Goal: Information Seeking & Learning: Learn about a topic

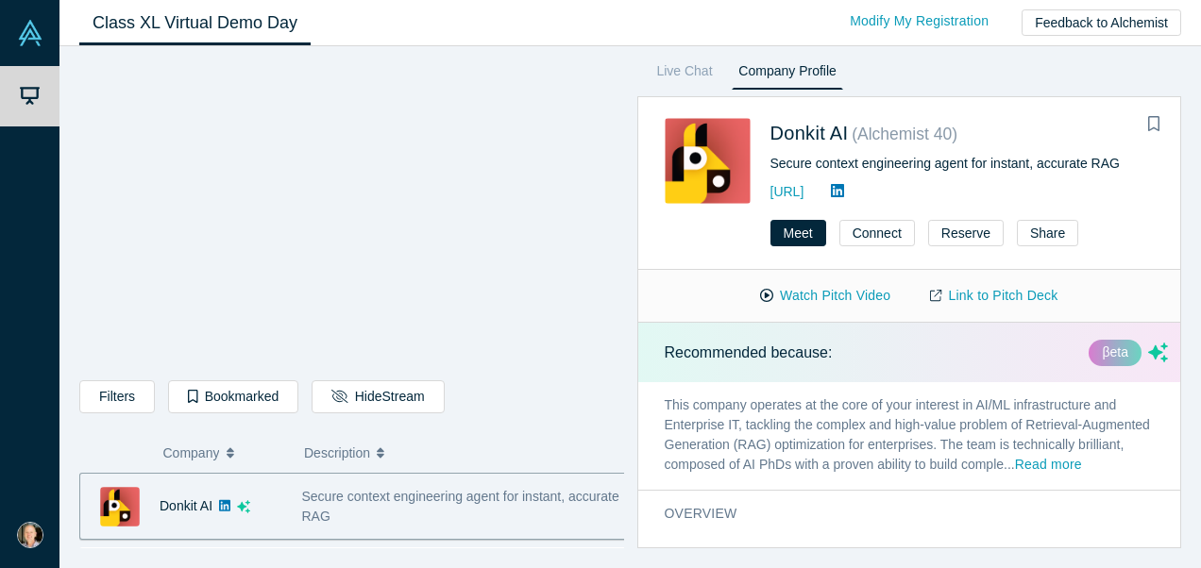
click at [624, 414] on div "Live Chat Company Profile Donkit AI ( Alchemist 40 ) Secure context engineering…" at bounding box center [903, 303] width 558 height 489
click at [631, 531] on div "Live Chat Company Profile Donkit AI ( Alchemist 40 ) Secure context engineering…" at bounding box center [903, 303] width 558 height 489
drag, startPoint x: 631, startPoint y: 531, endPoint x: 701, endPoint y: -70, distance: 604.5
click at [701, 0] on html "Demo Day My Account My Profile Log Out Class XL Virtual Demo Day Livestream sta…" at bounding box center [600, 284] width 1201 height 568
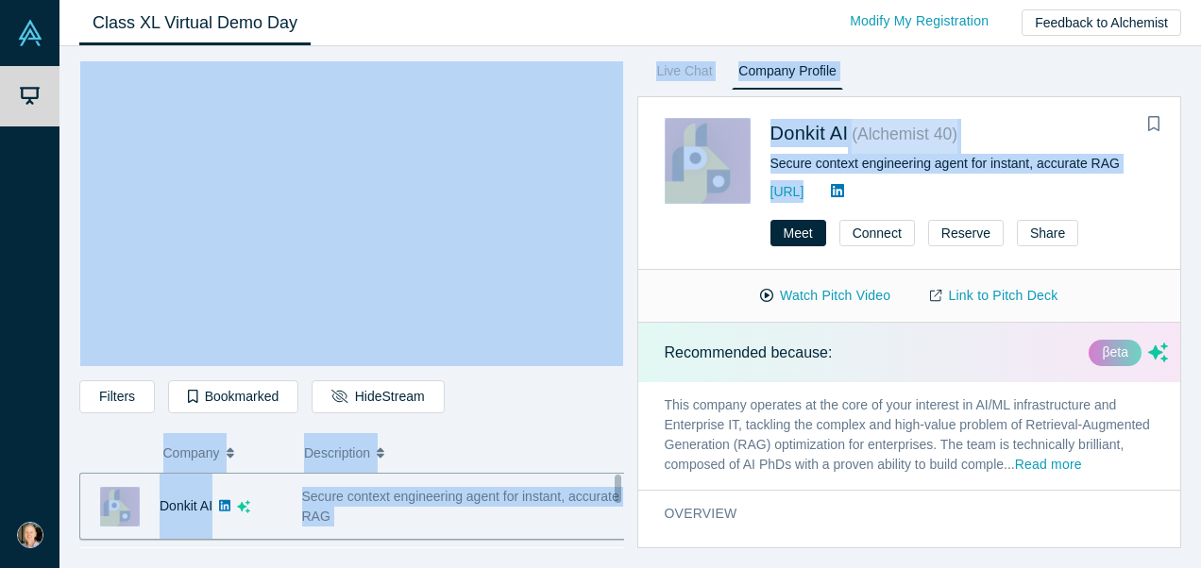
click at [629, 442] on div "Live Chat Company Profile Donkit AI ( Alchemist 40 ) Secure context engineering…" at bounding box center [903, 303] width 558 height 489
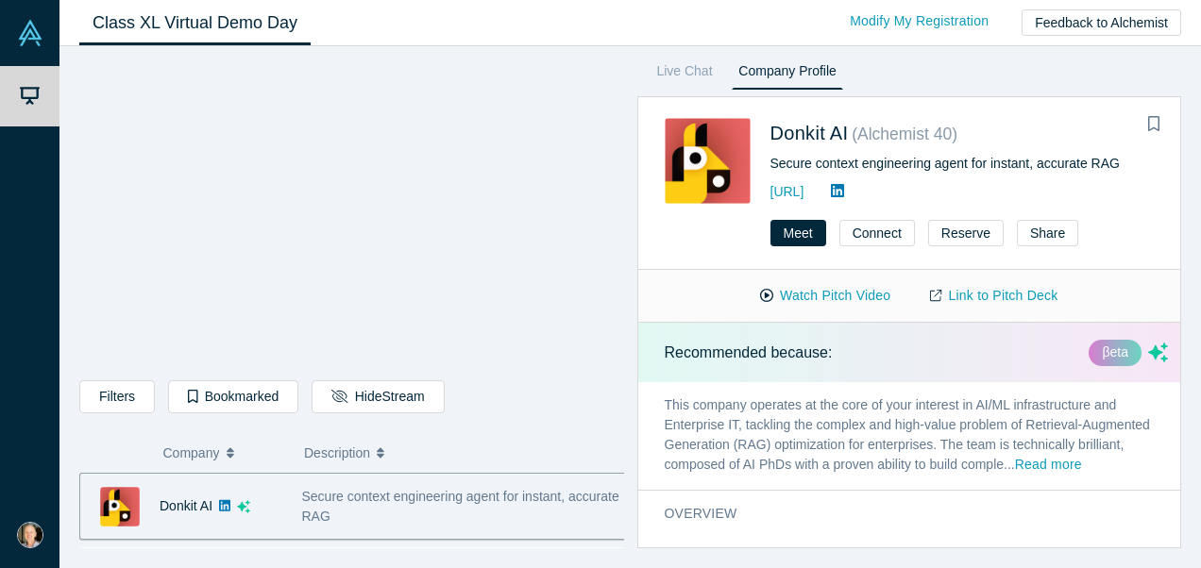
click at [525, 424] on div "Filters AI Artificial Intelligence AI (Artificial Intelligence) B2B SaaS Data A…" at bounding box center [351, 303] width 545 height 489
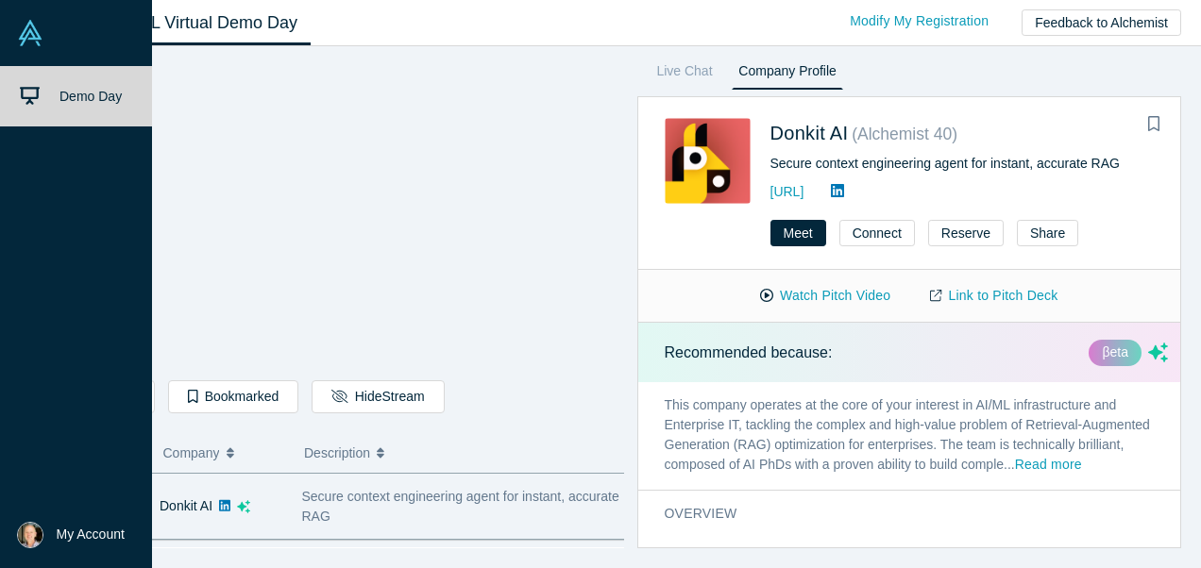
click at [34, 39] on img at bounding box center [30, 33] width 26 height 26
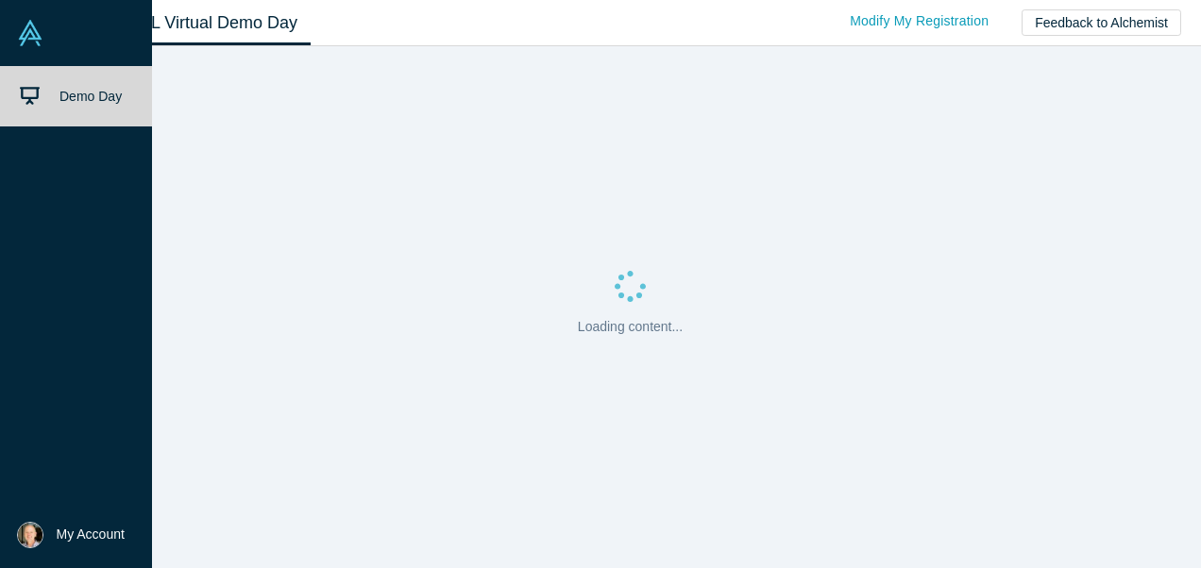
click at [85, 94] on span "Demo Day" at bounding box center [90, 96] width 62 height 15
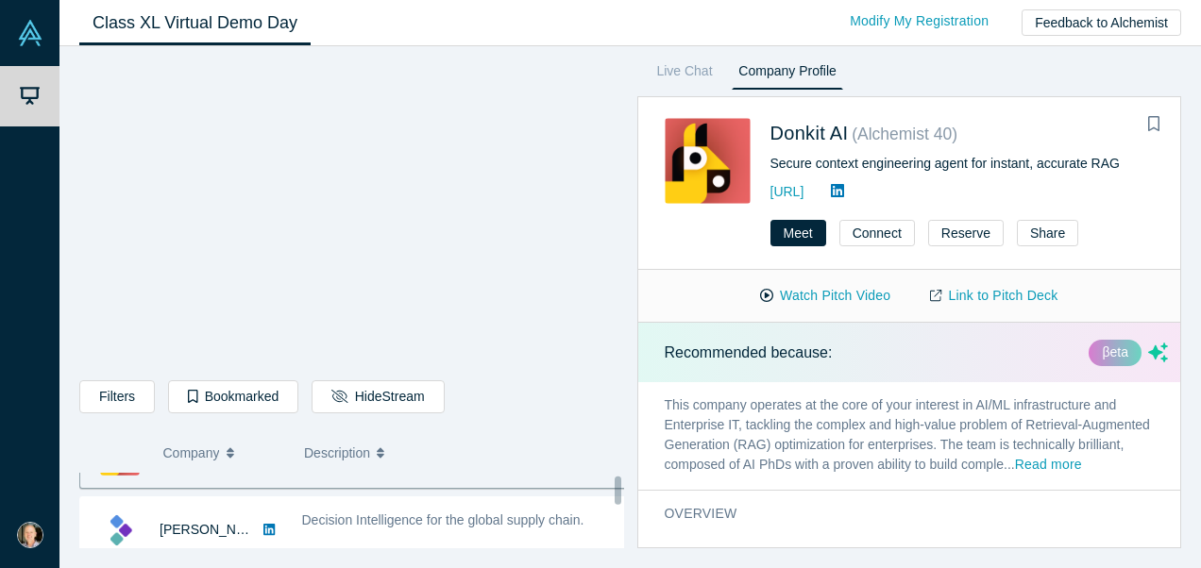
scroll to position [64, 0]
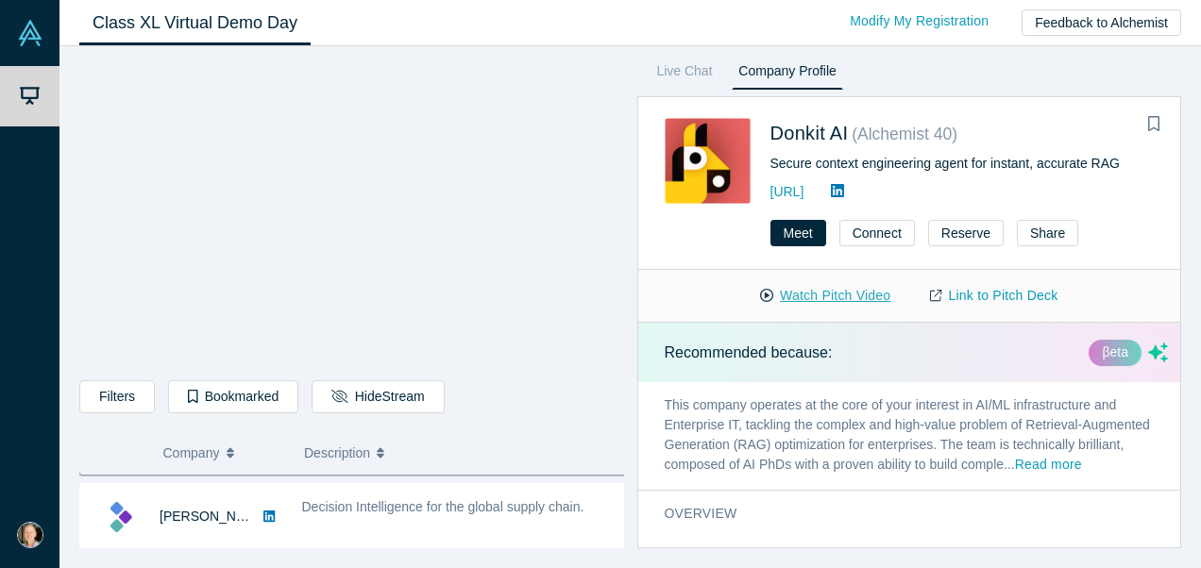
click at [867, 298] on button "Watch Pitch Video" at bounding box center [825, 295] width 170 height 33
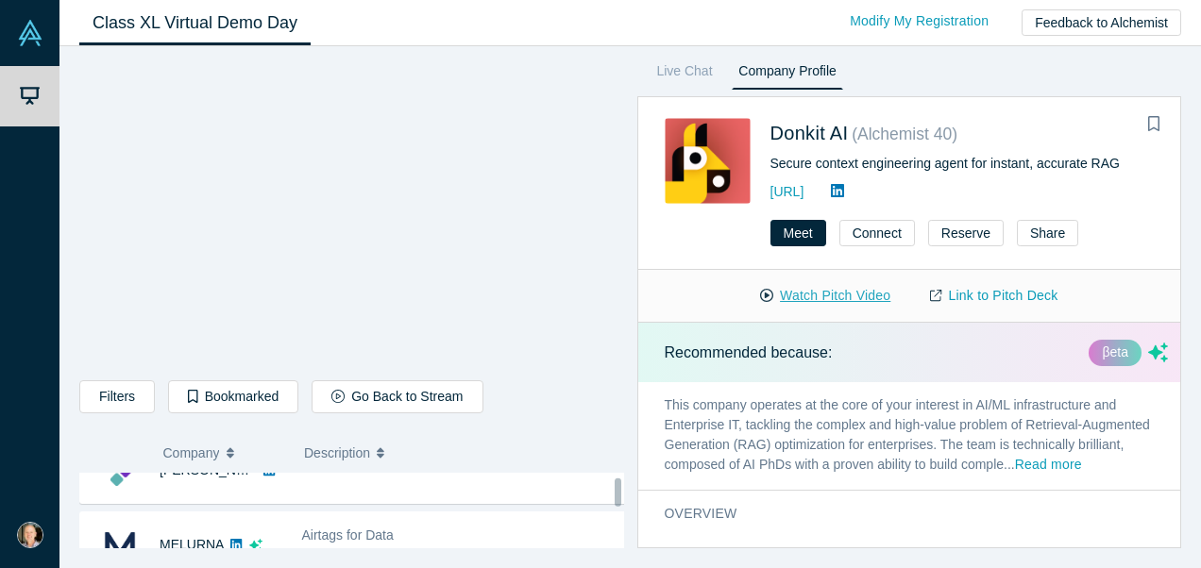
scroll to position [132, 0]
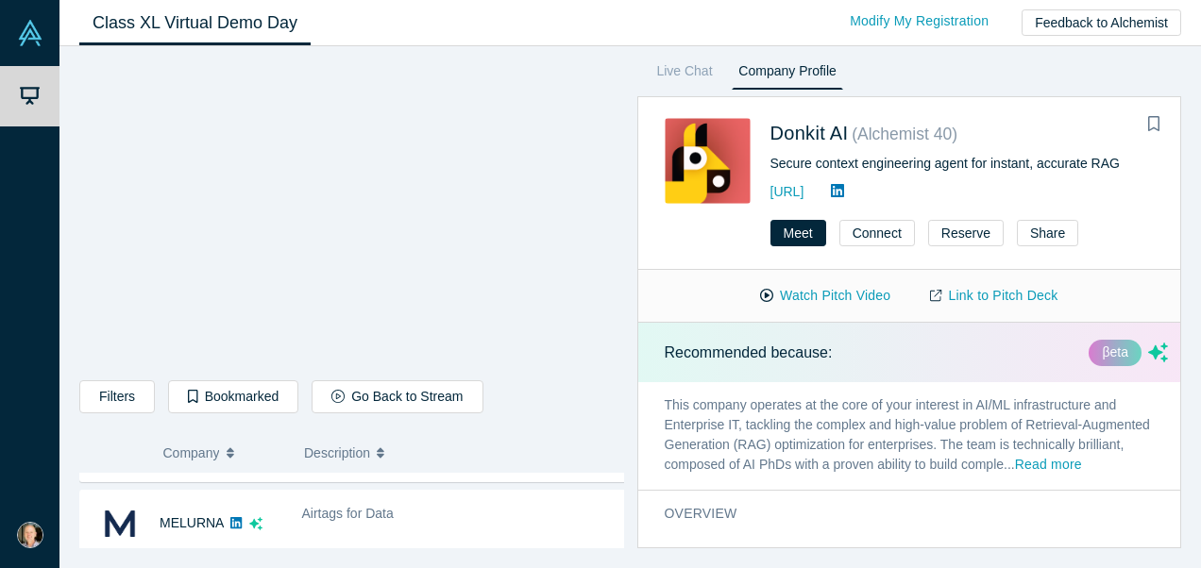
click at [100, 558] on div "Filters AI Artificial Intelligence AI (Artificial Intelligence) B2B SaaS Data A…" at bounding box center [629, 307] width 1141 height 522
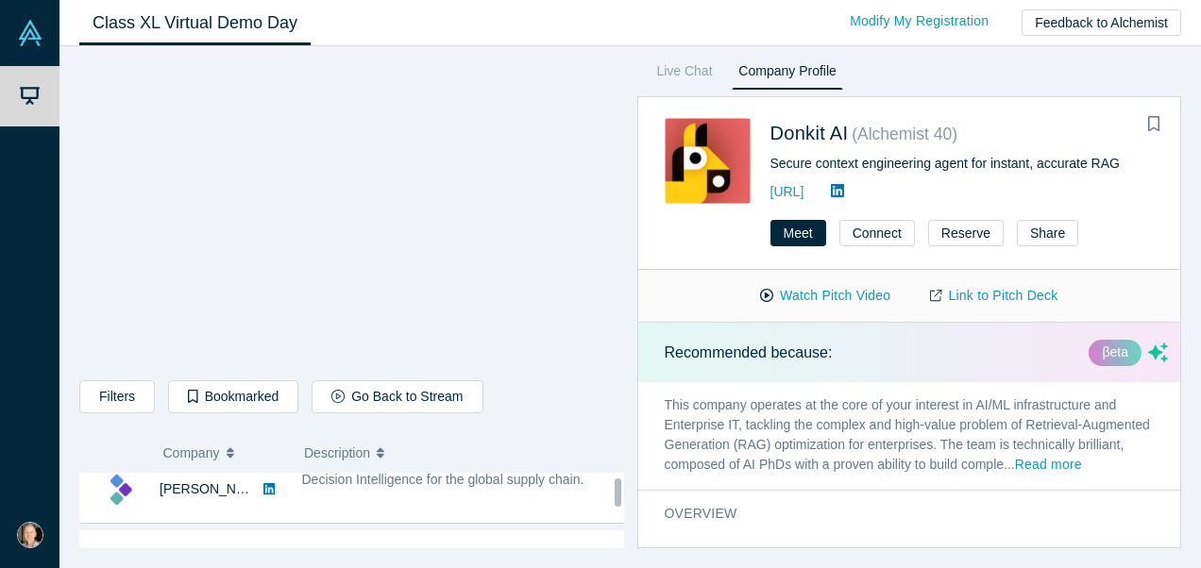
scroll to position [145, 0]
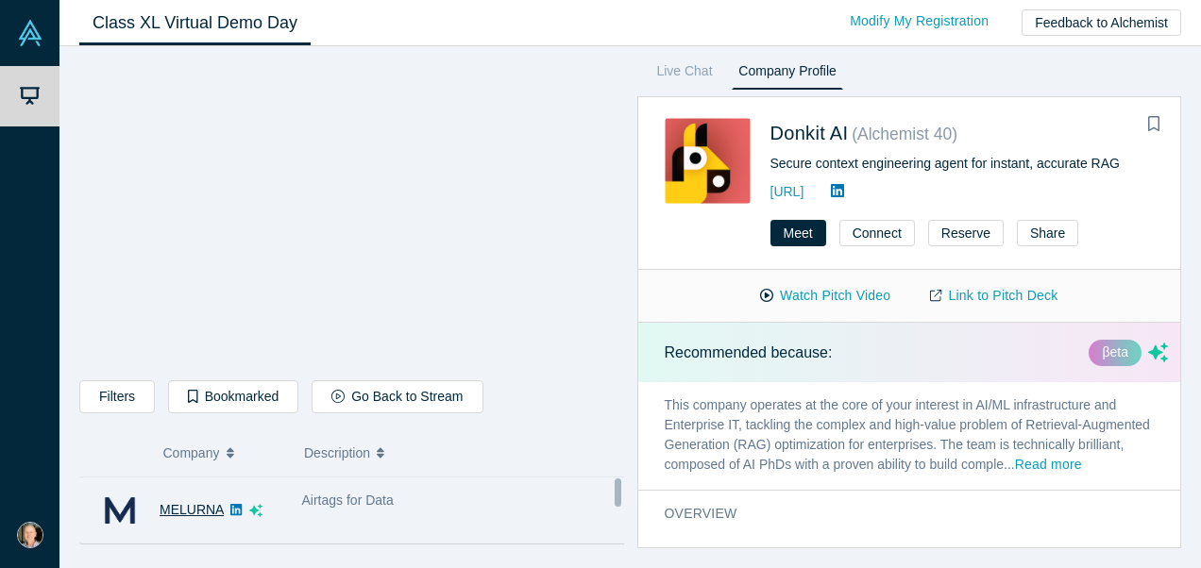
click at [190, 516] on link "MELURNA" at bounding box center [192, 509] width 64 height 15
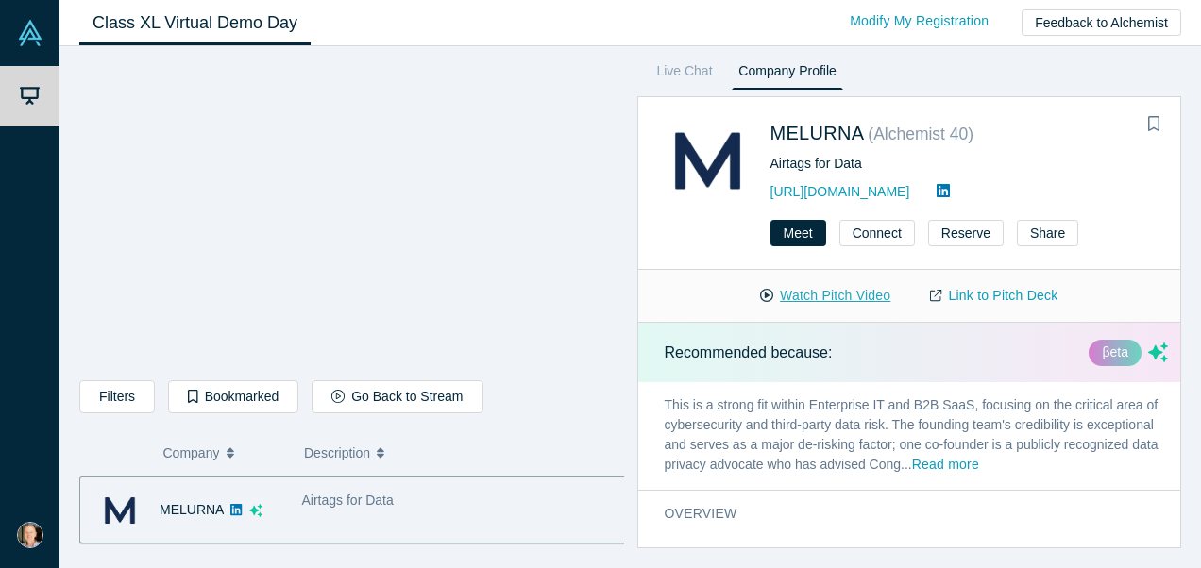
click at [828, 296] on button "Watch Pitch Video" at bounding box center [825, 295] width 170 height 33
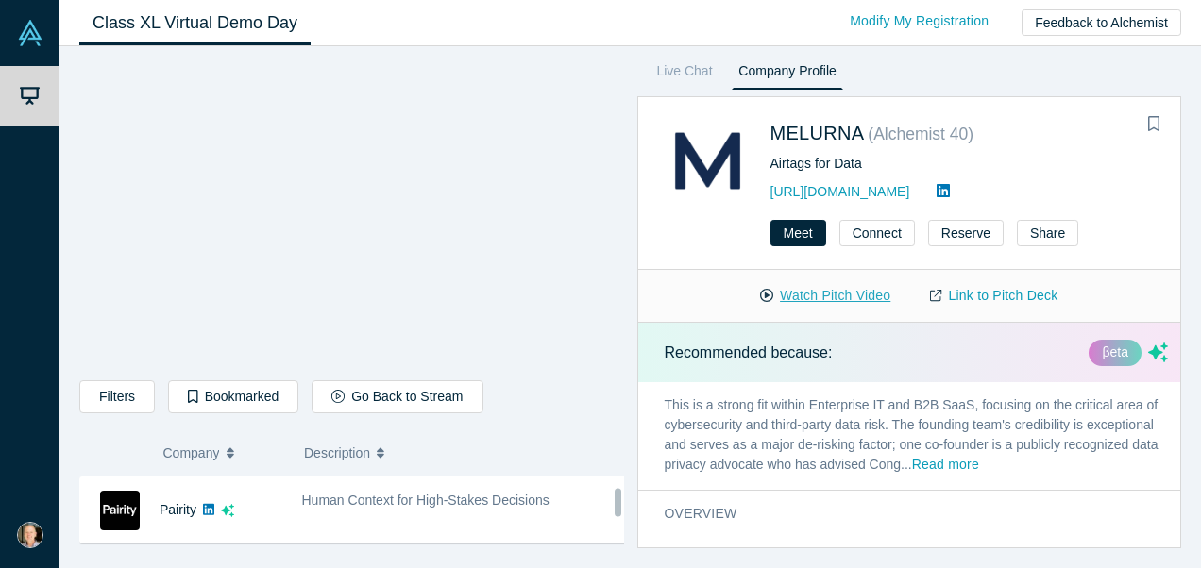
scroll to position [513, 0]
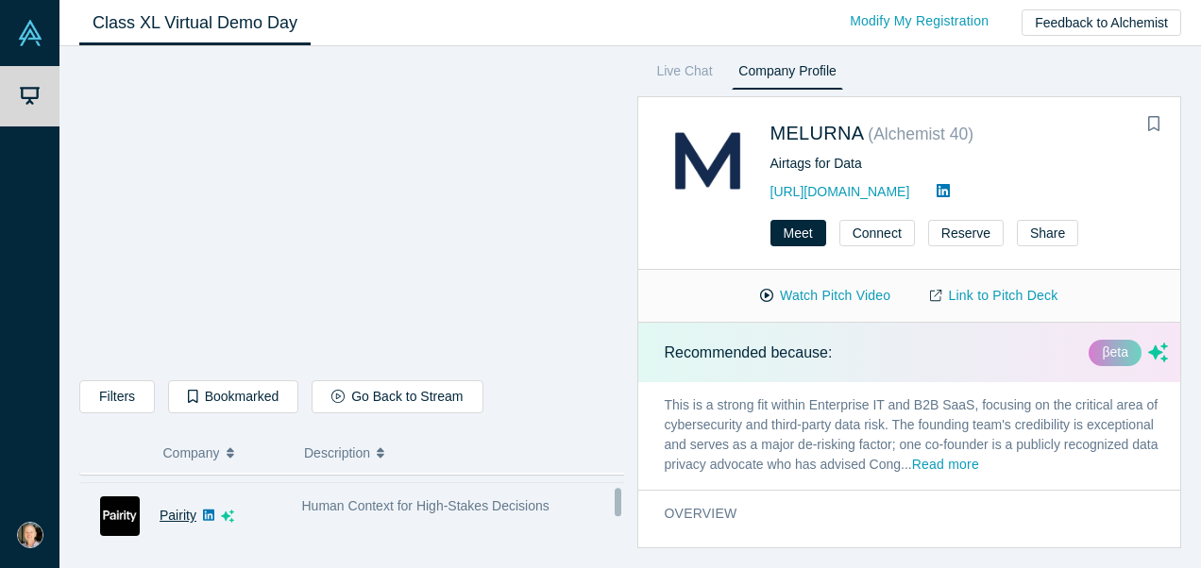
click at [185, 514] on link "Pairity" at bounding box center [178, 515] width 37 height 15
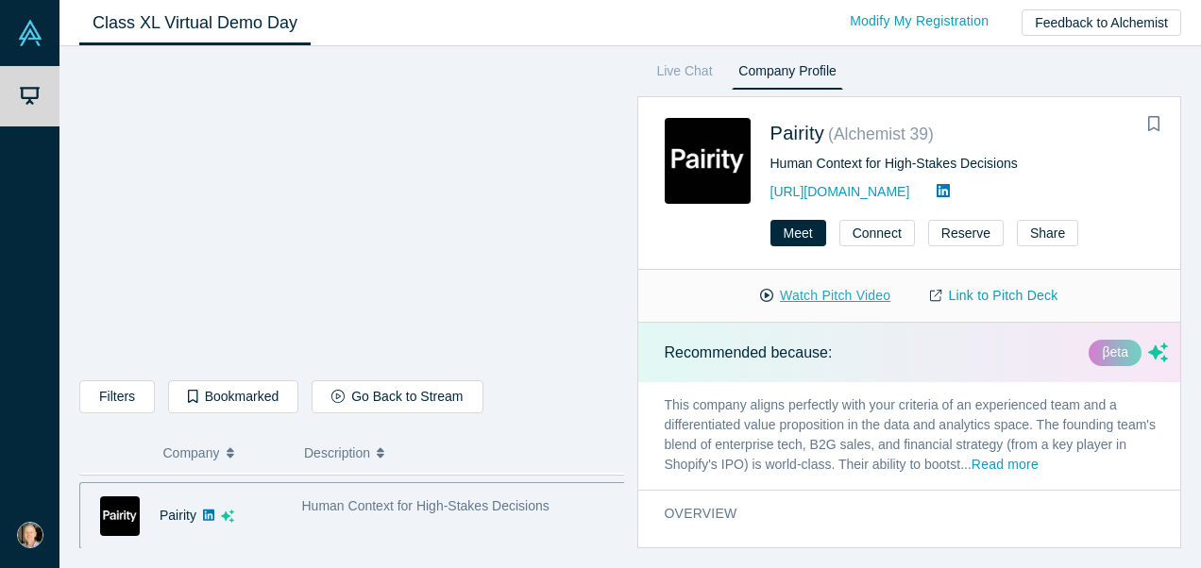
click at [829, 281] on button "Watch Pitch Video" at bounding box center [825, 295] width 170 height 33
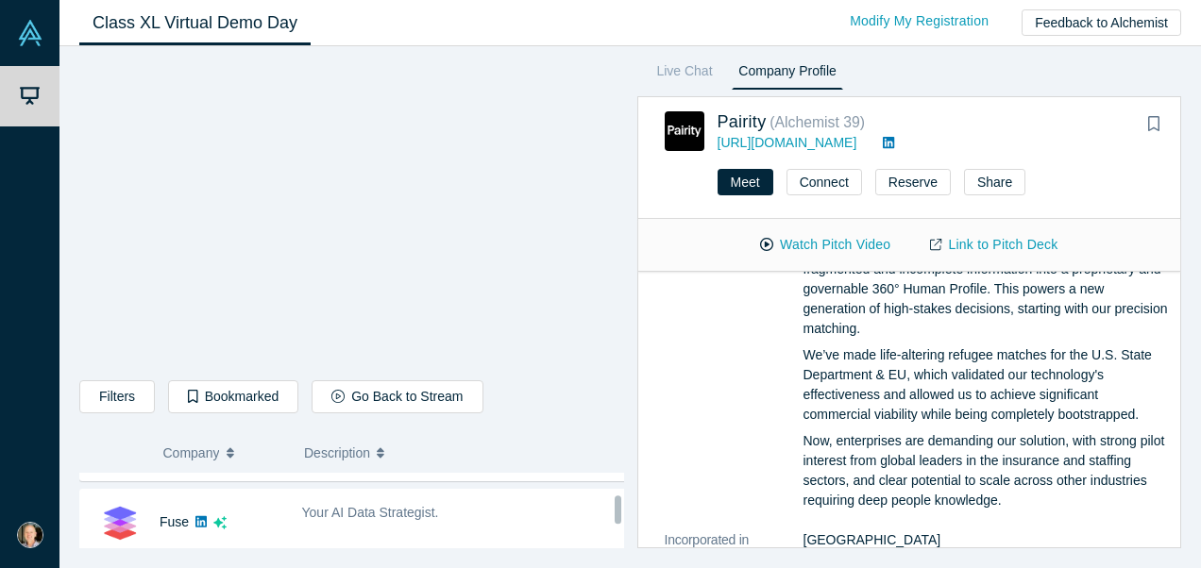
scroll to position [804, 0]
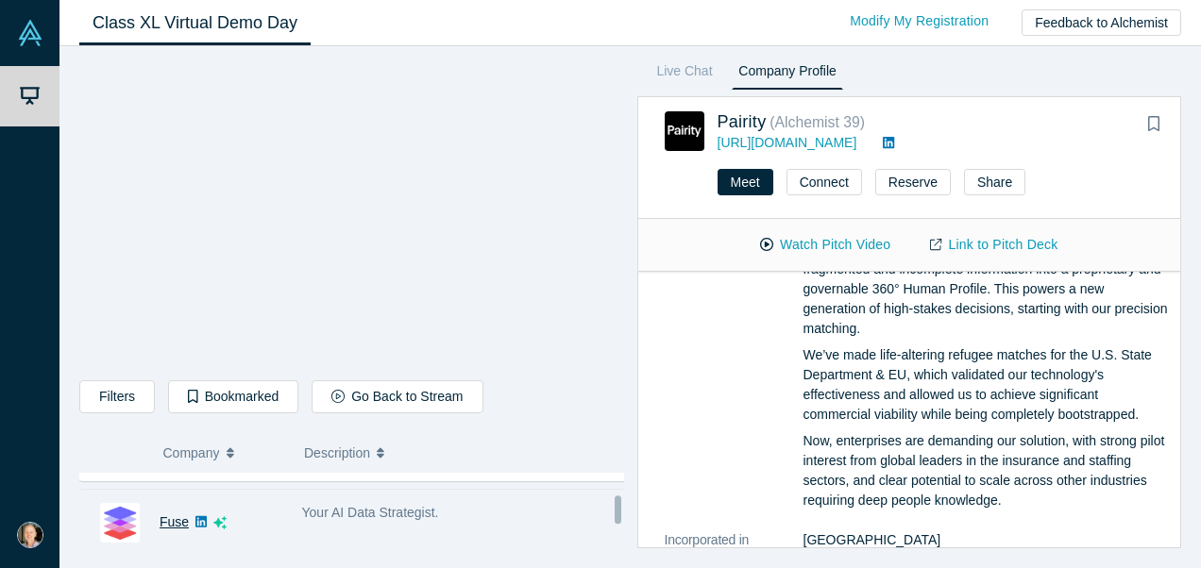
click at [181, 519] on link "Fuse" at bounding box center [174, 522] width 29 height 15
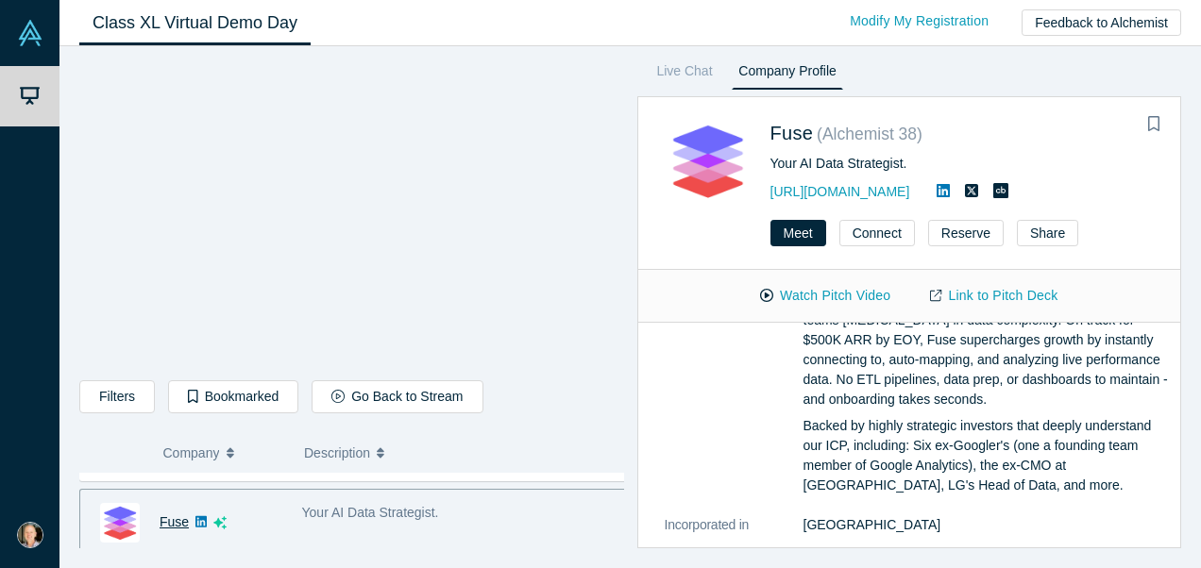
scroll to position [0, 0]
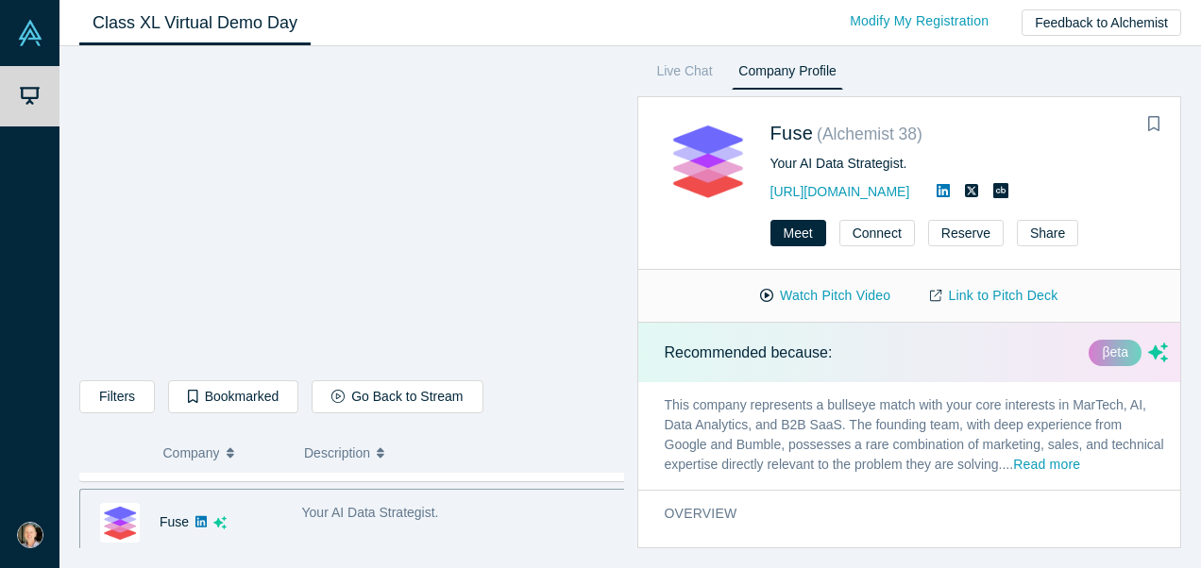
drag, startPoint x: 817, startPoint y: 296, endPoint x: 908, endPoint y: 367, distance: 115.8
click at [908, 367] on div "Fuse ( Alchemist 38 ) Your AI Data Strategist. [URL][DOMAIN_NAME] Meet Connect …" at bounding box center [909, 322] width 545 height 452
click at [840, 294] on button "Watch Pitch Video" at bounding box center [825, 295] width 170 height 33
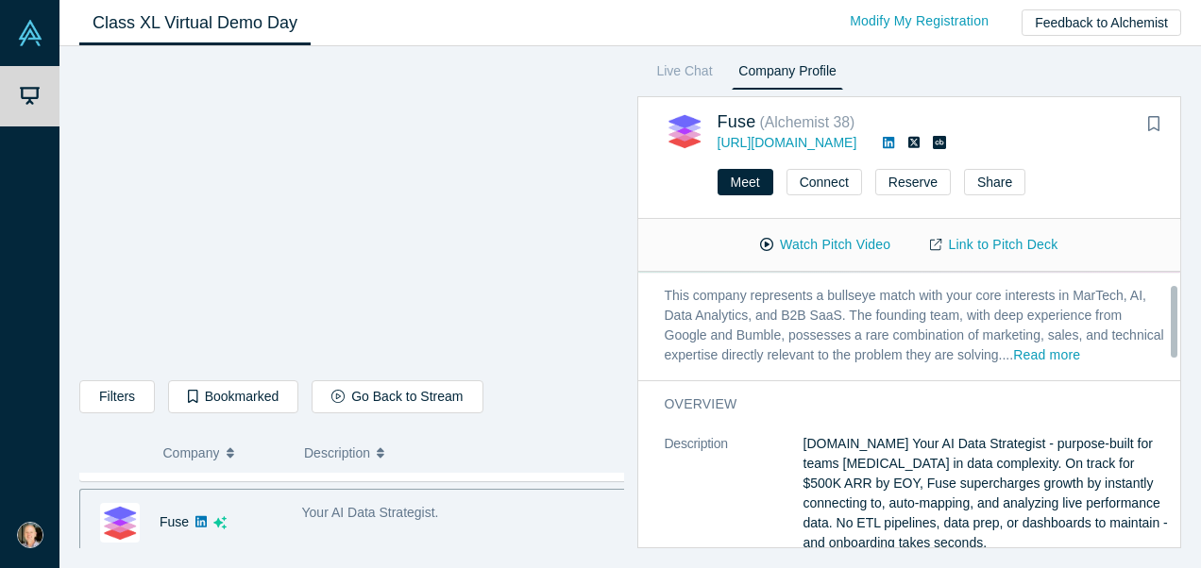
scroll to position [60, 0]
click at [1080, 354] on button "Read more" at bounding box center [1046, 355] width 67 height 22
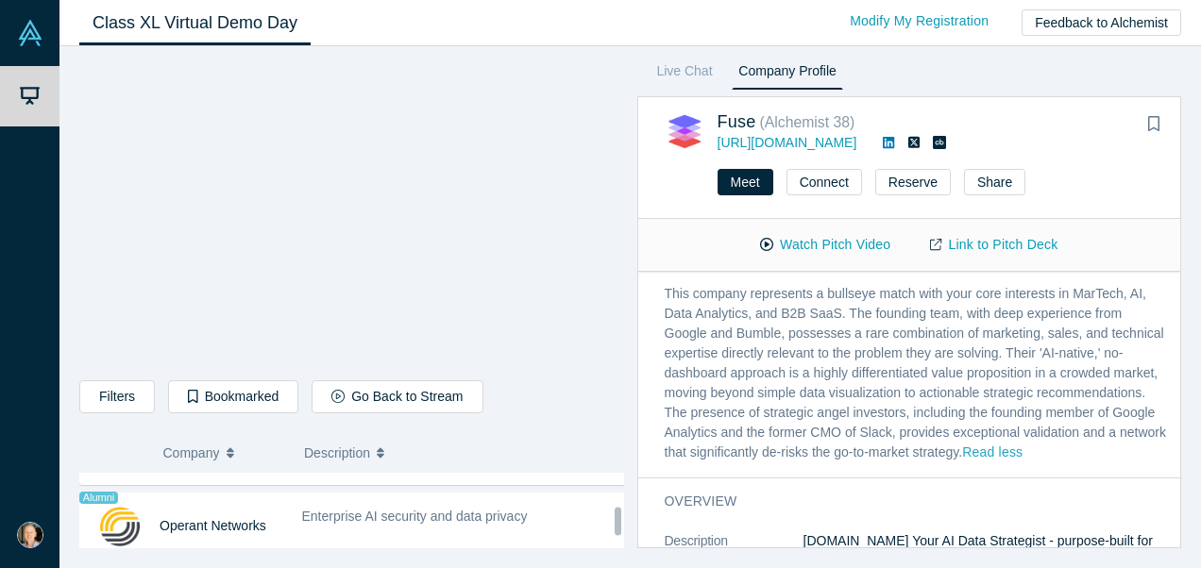
scroll to position [1250, 0]
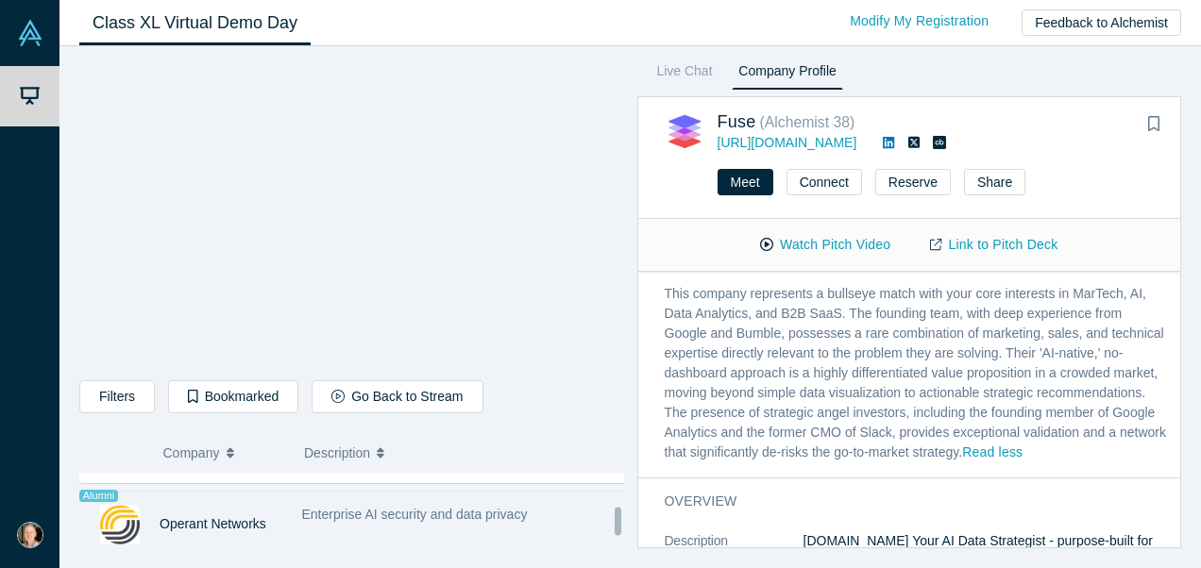
click at [582, 516] on div "Enterprise AI security and data privacy" at bounding box center [465, 524] width 346 height 59
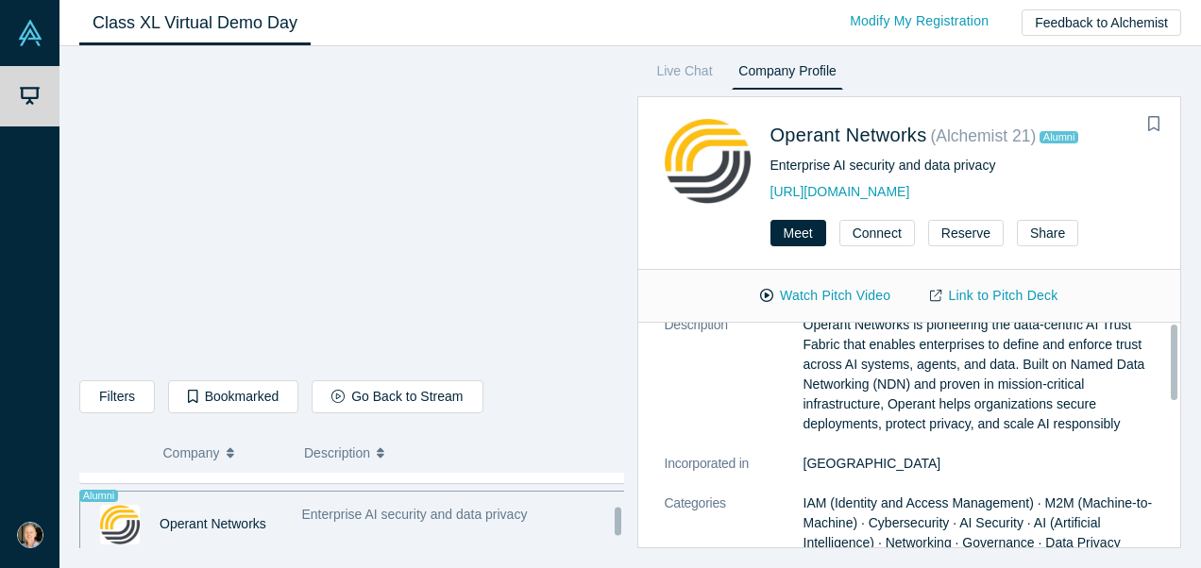
scroll to position [0, 0]
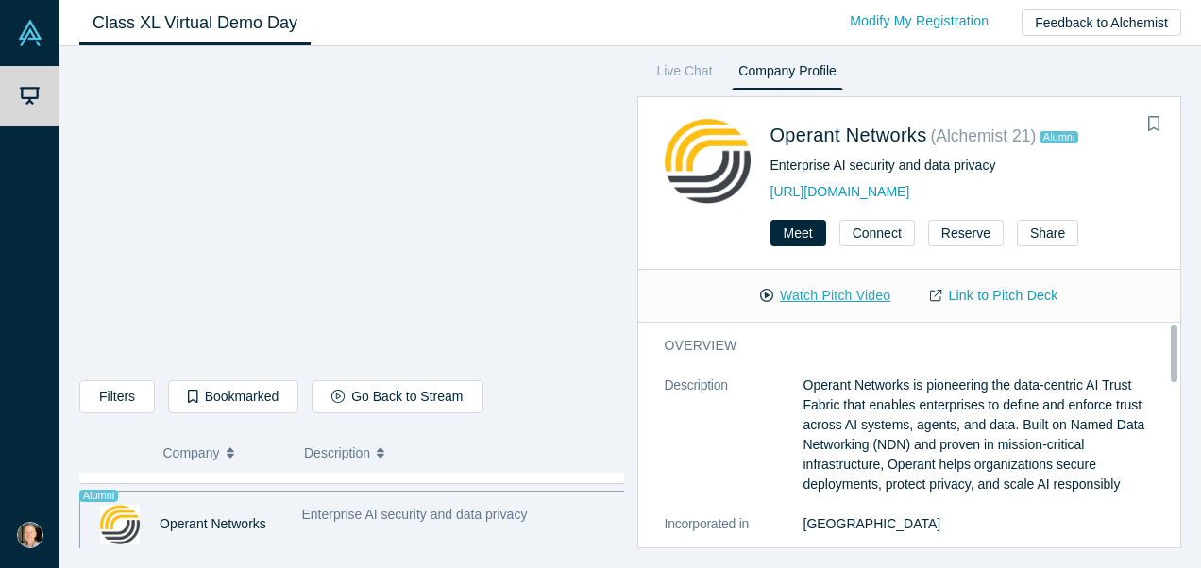
click at [857, 294] on button "Watch Pitch Video" at bounding box center [825, 295] width 170 height 33
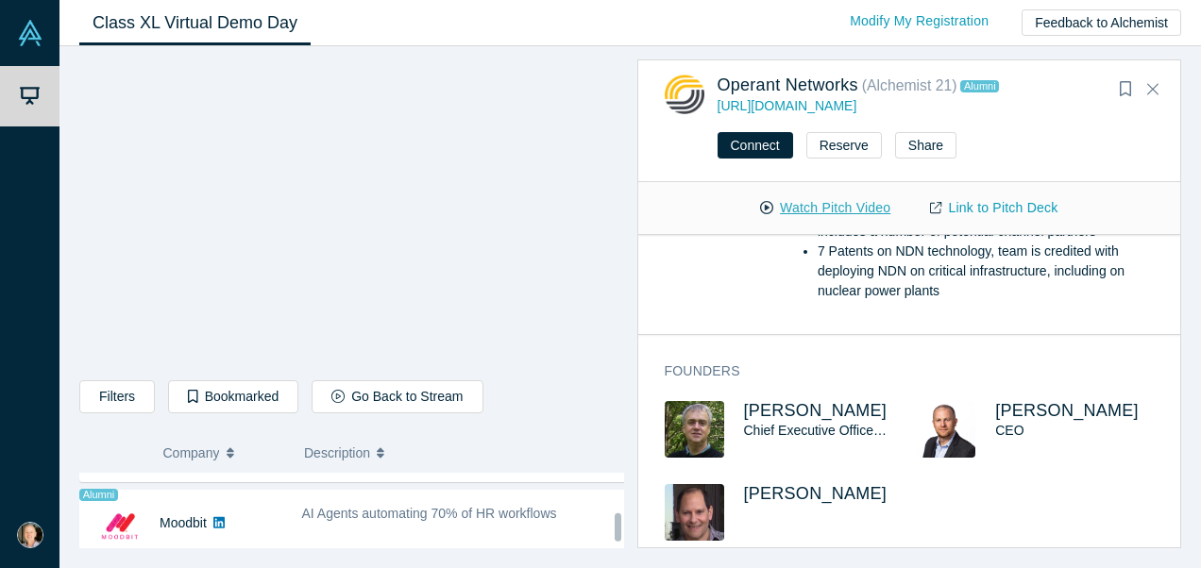
scroll to position [1477, 0]
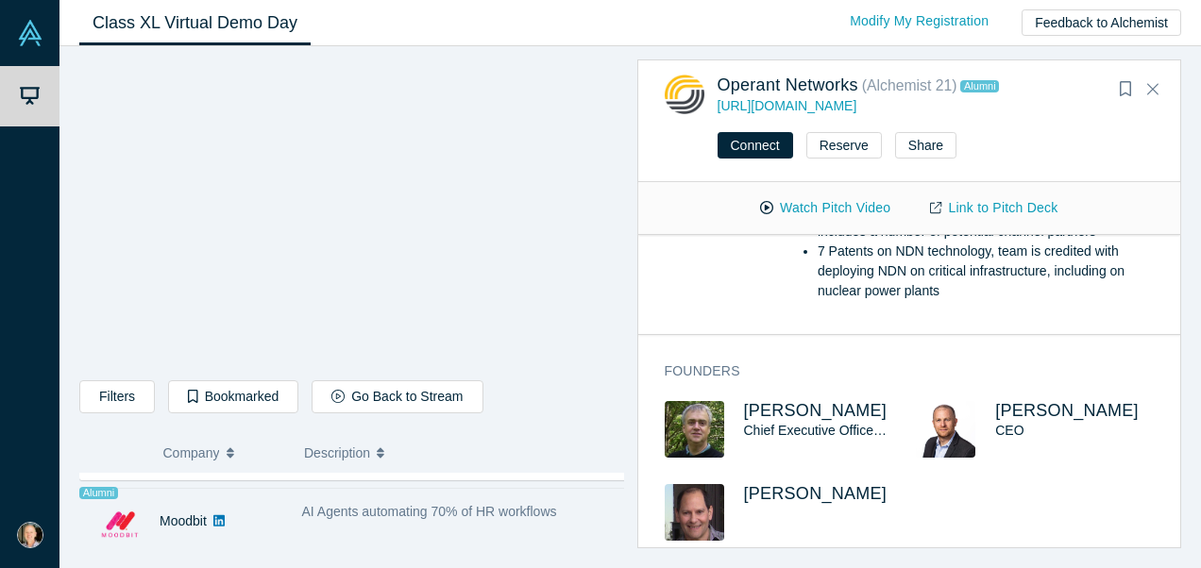
click at [587, 517] on div "AI Agents automating 70% of HR workflows" at bounding box center [465, 521] width 346 height 59
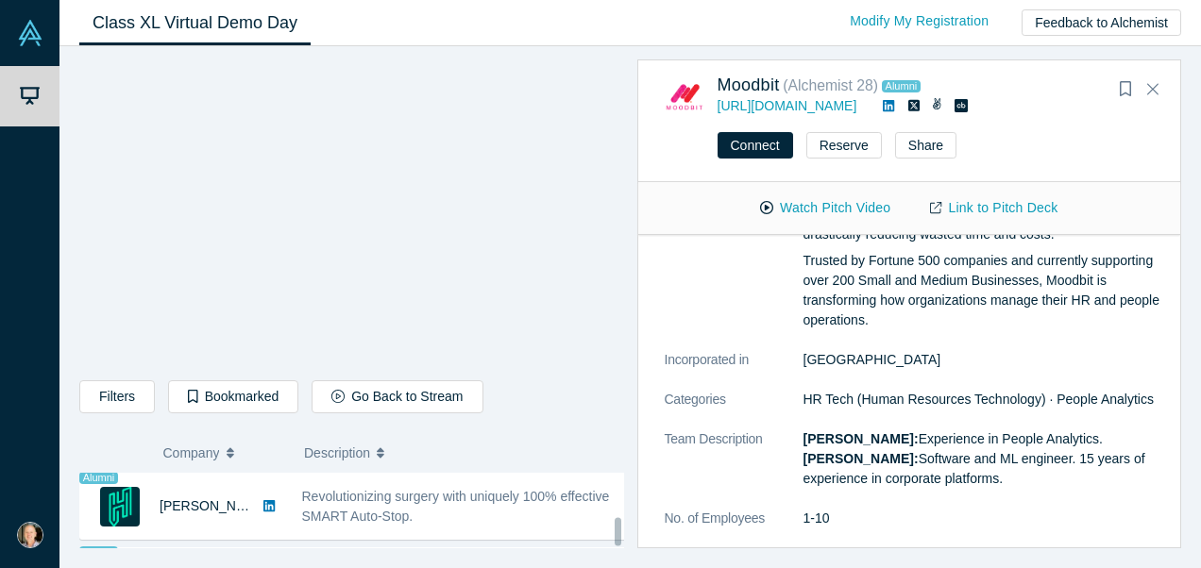
scroll to position [1699, 0]
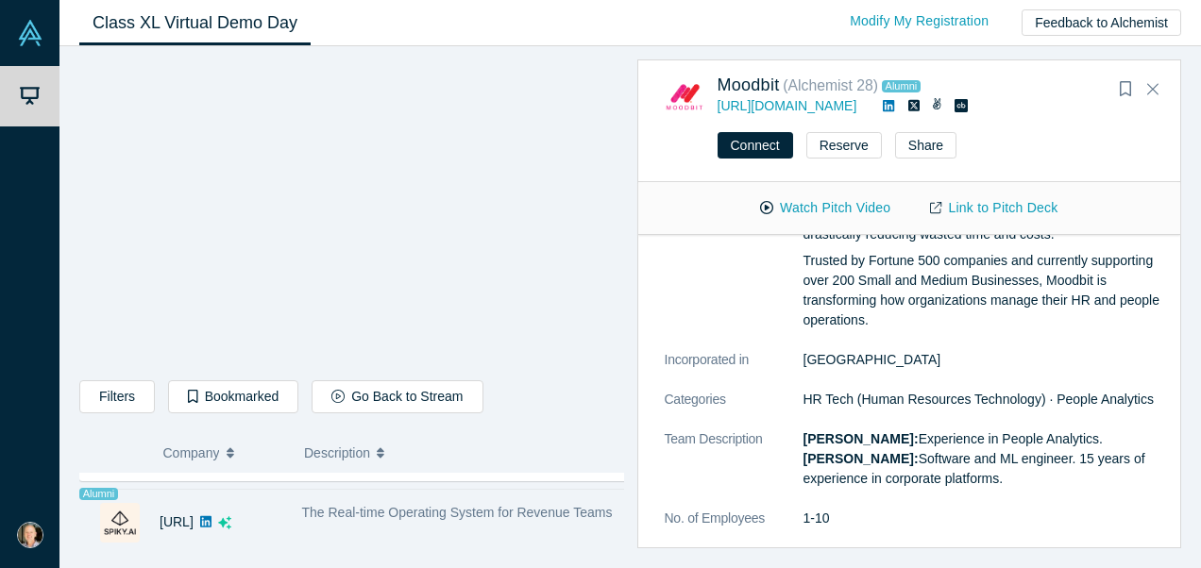
click at [605, 530] on div "The Real-time Operating System for Revenue Teams" at bounding box center [465, 522] width 346 height 59
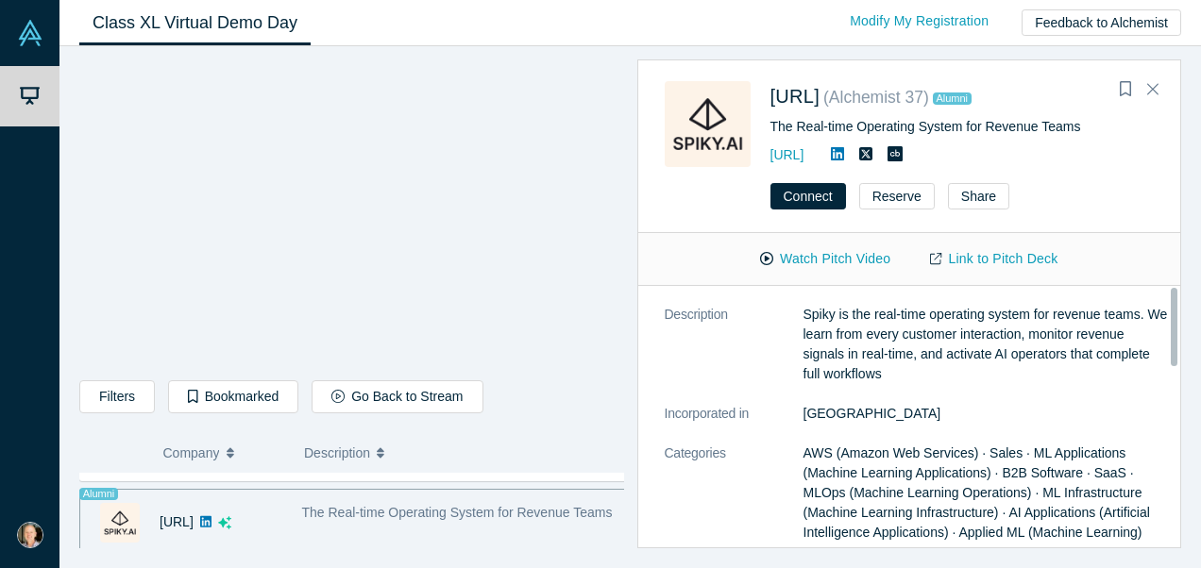
scroll to position [0, 0]
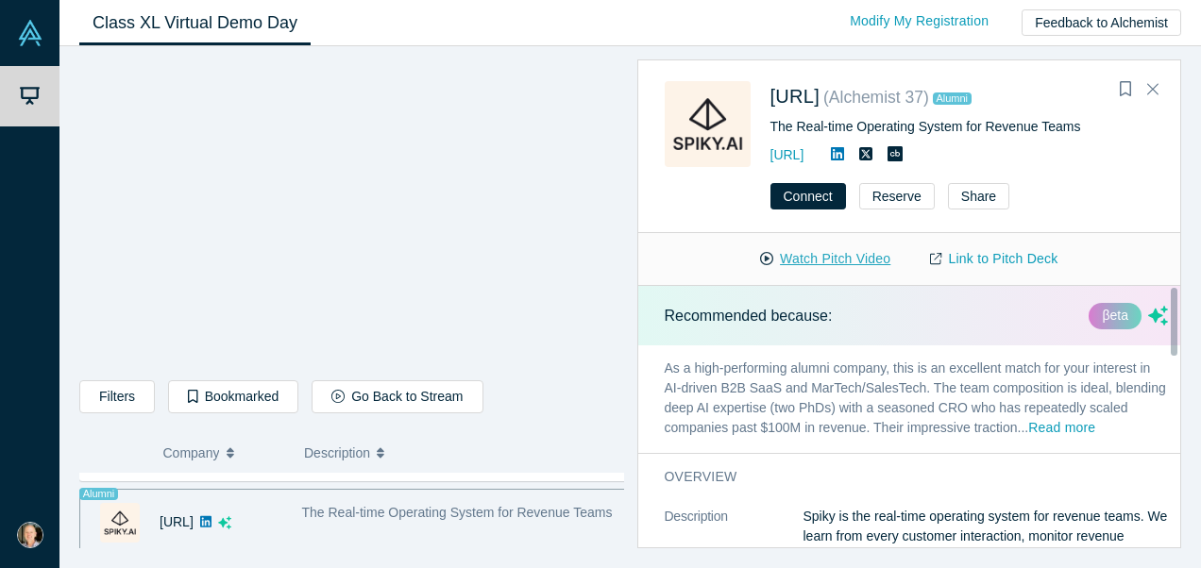
click at [825, 261] on button "Watch Pitch Video" at bounding box center [825, 259] width 170 height 33
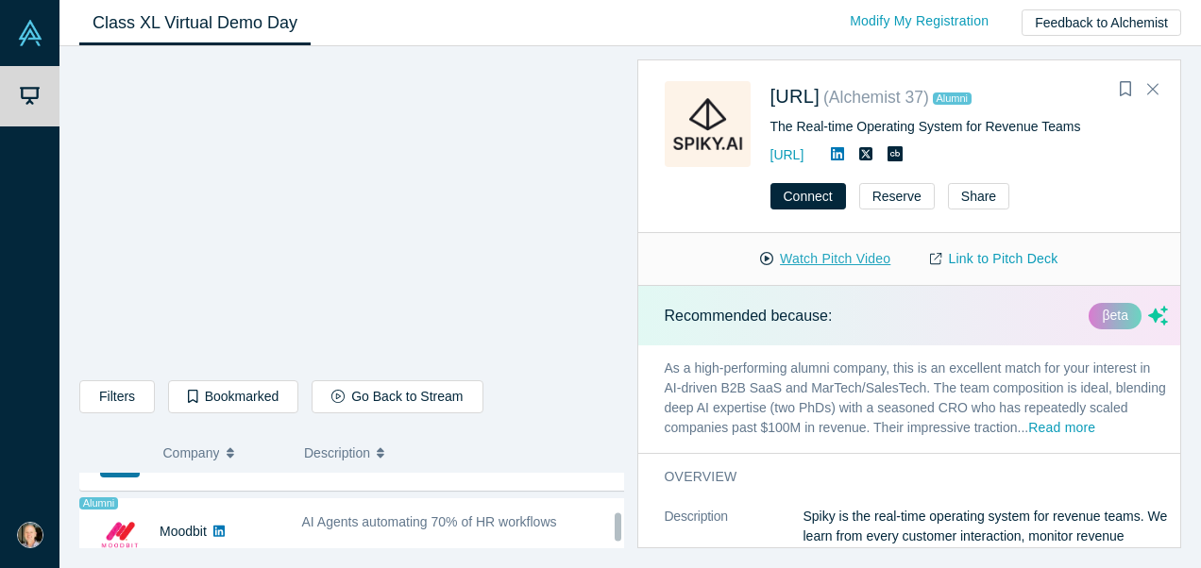
scroll to position [1470, 0]
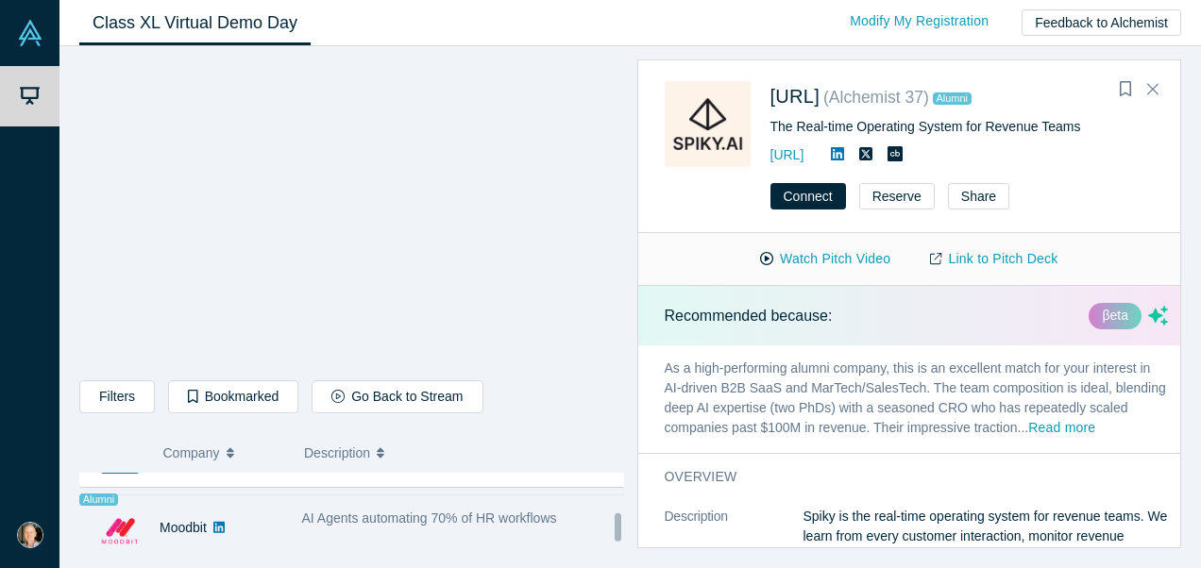
click at [598, 530] on div "AI Agents automating 70% of HR workflows" at bounding box center [465, 528] width 346 height 59
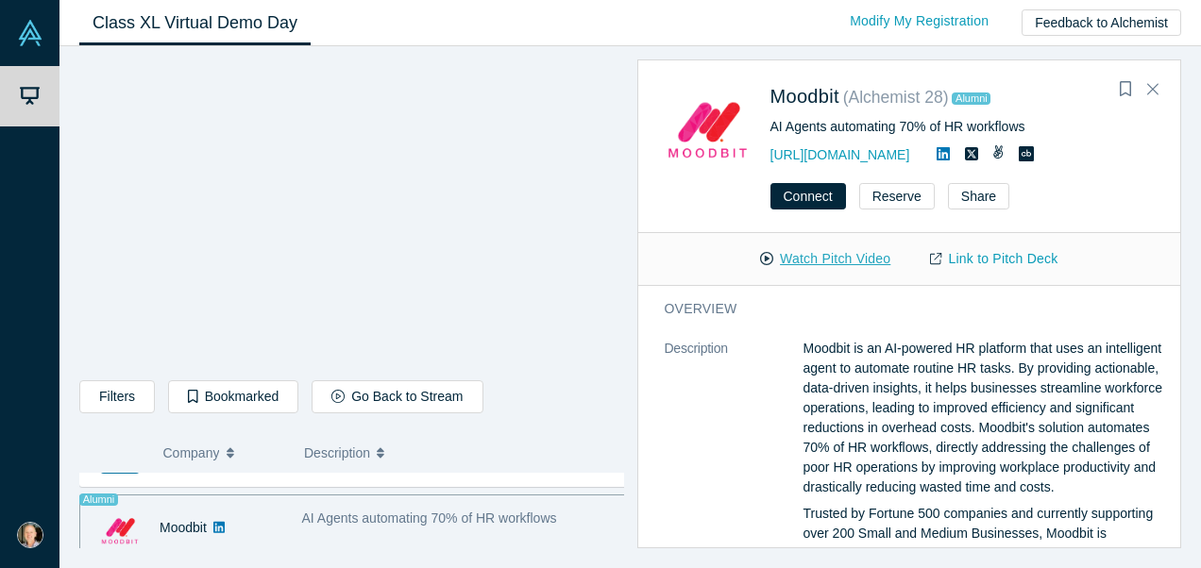
click at [826, 260] on button "Watch Pitch Video" at bounding box center [825, 259] width 170 height 33
